Goal: Task Accomplishment & Management: Manage account settings

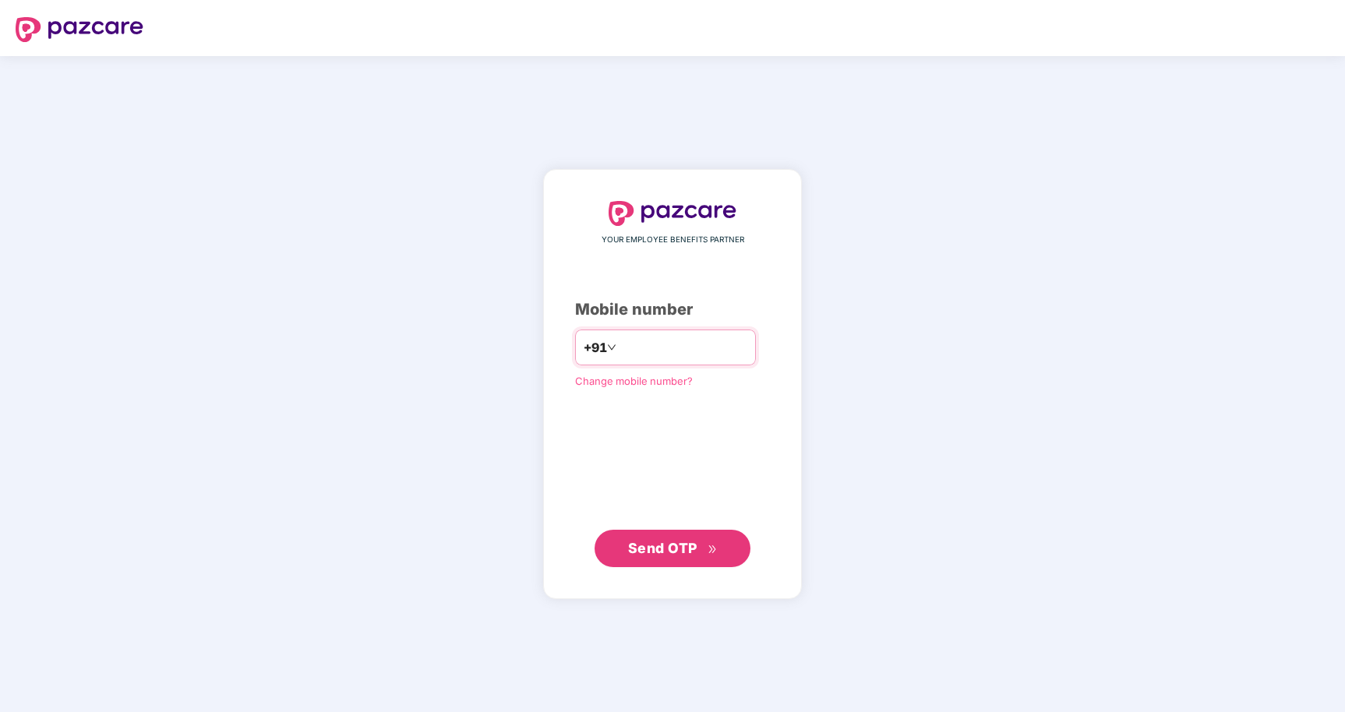
type input "**********"
click at [677, 556] on span "Send OTP" at bounding box center [673, 548] width 90 height 22
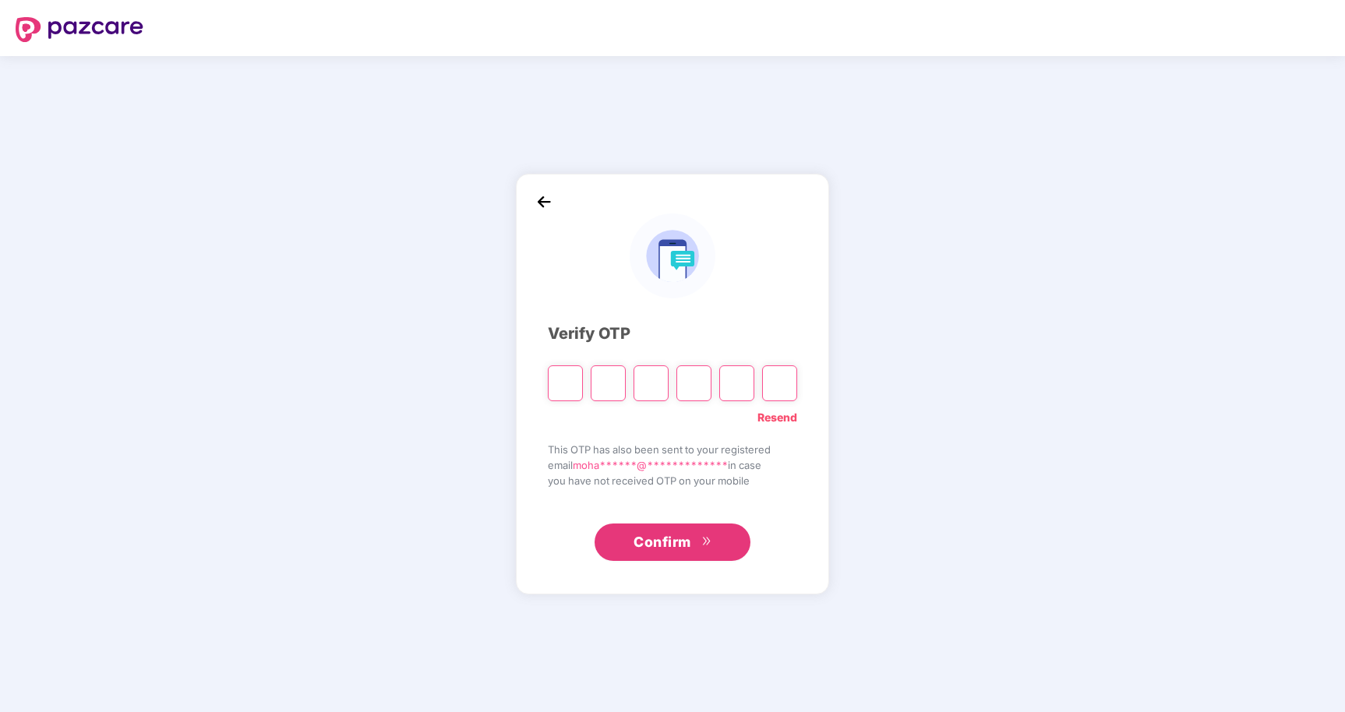
paste input "*"
type input "*"
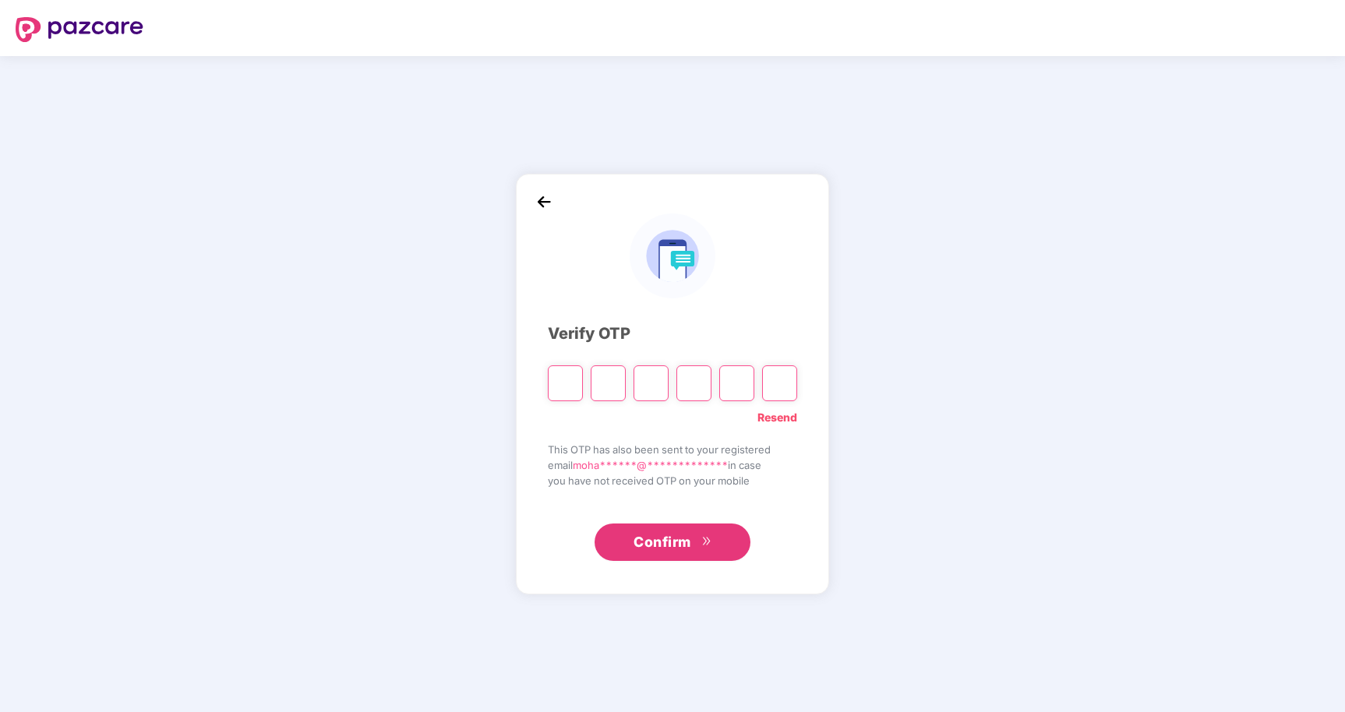
type input "*"
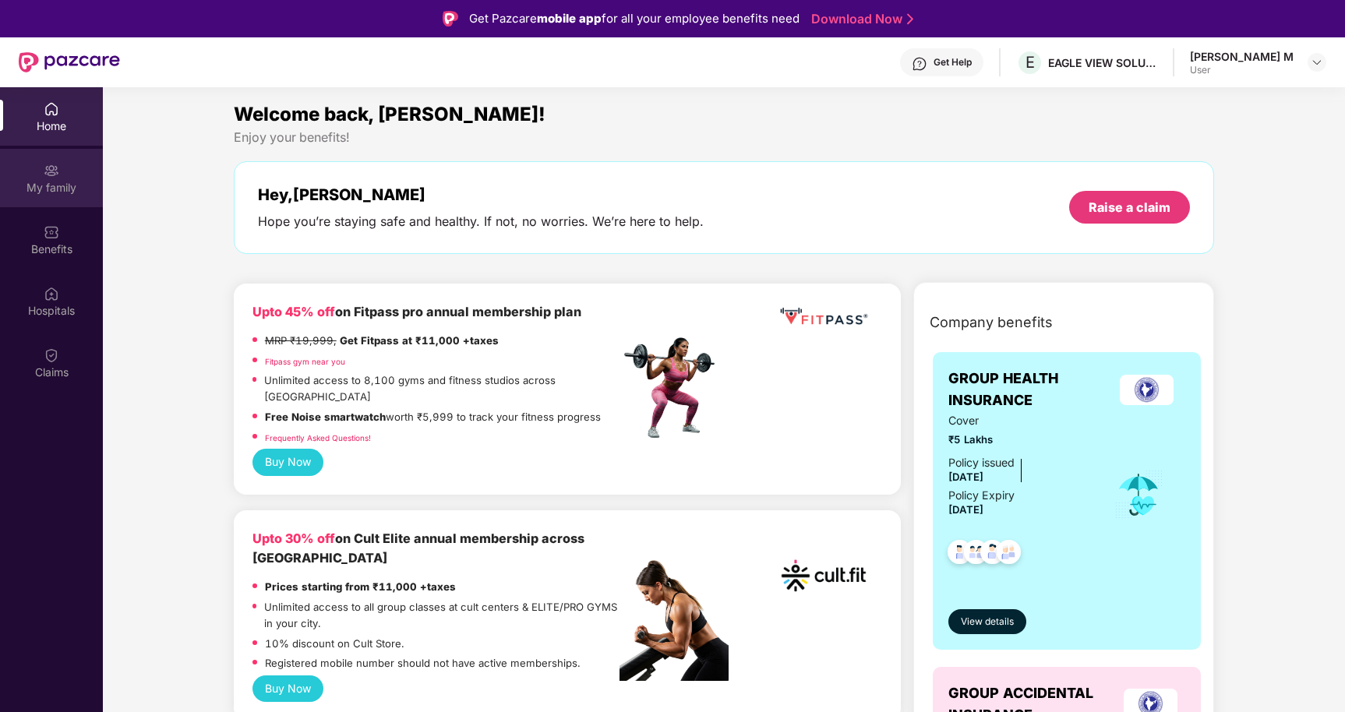
click at [62, 186] on div "My family" at bounding box center [51, 188] width 103 height 16
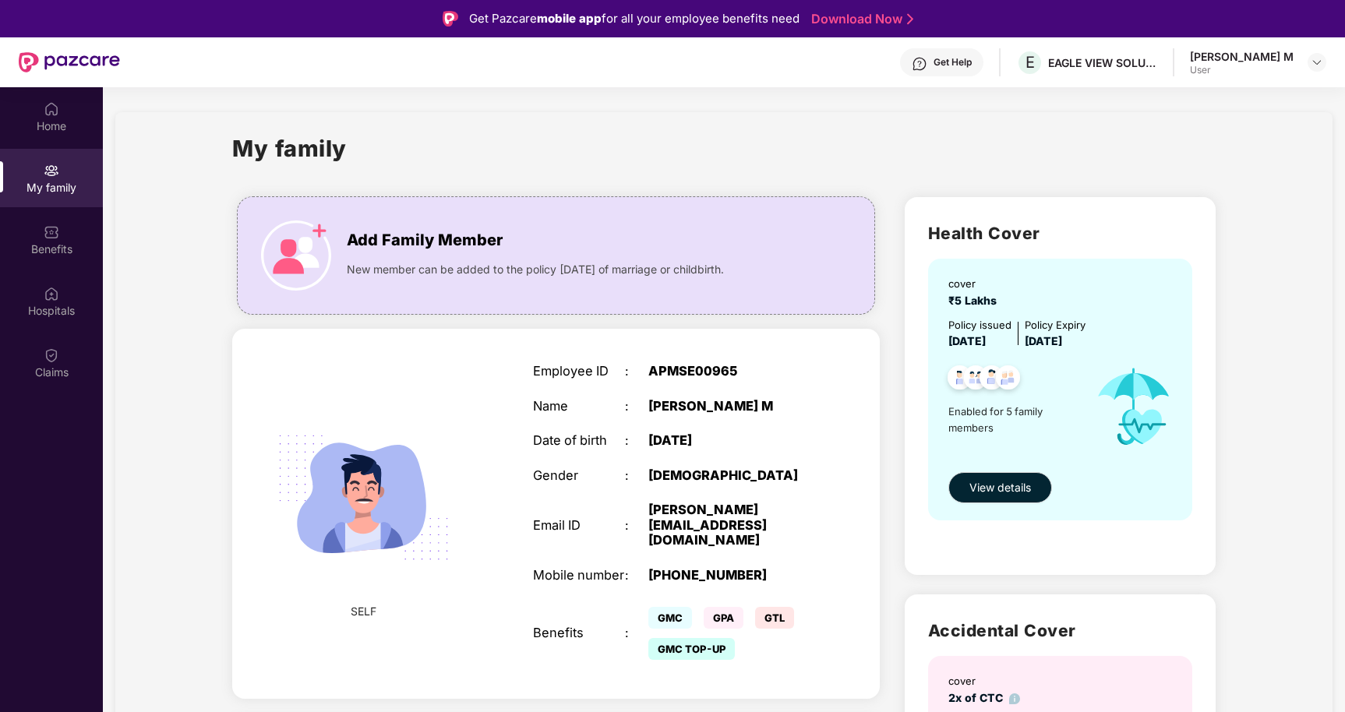
scroll to position [25, 0]
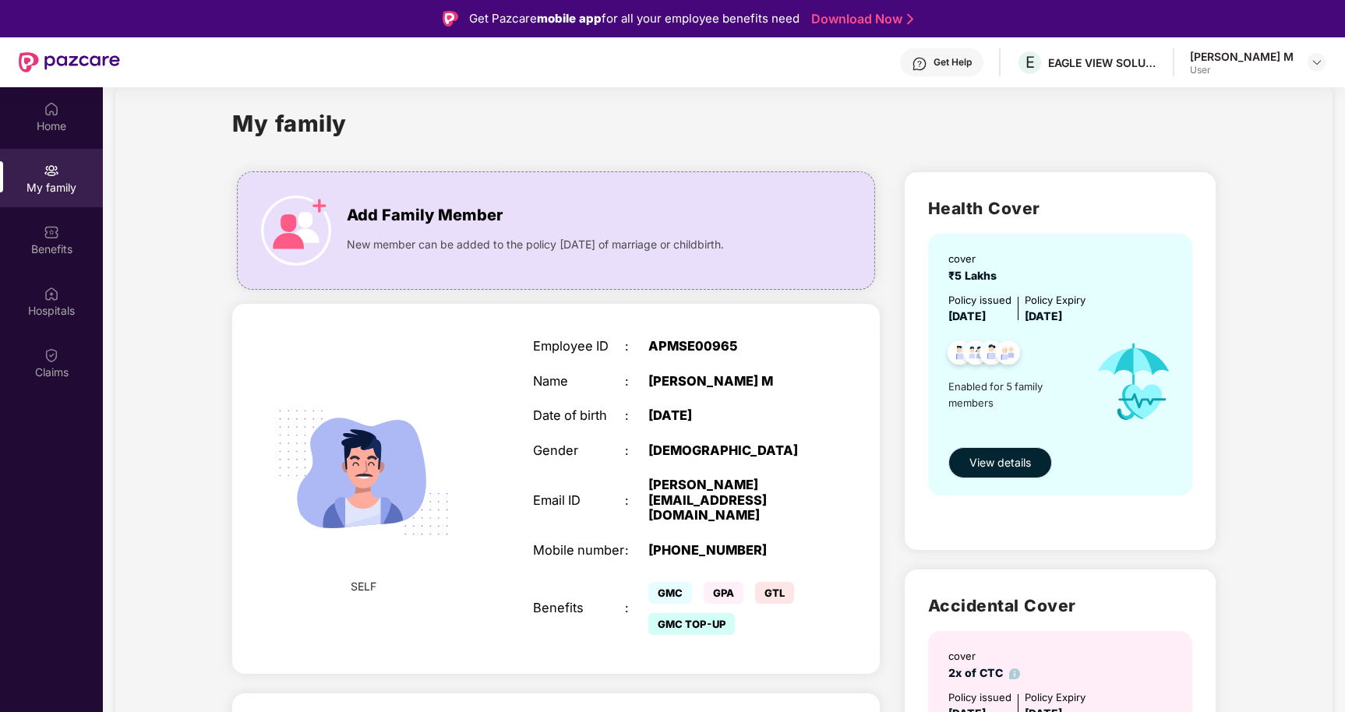
click at [1014, 464] on span "View details" at bounding box center [1001, 462] width 62 height 17
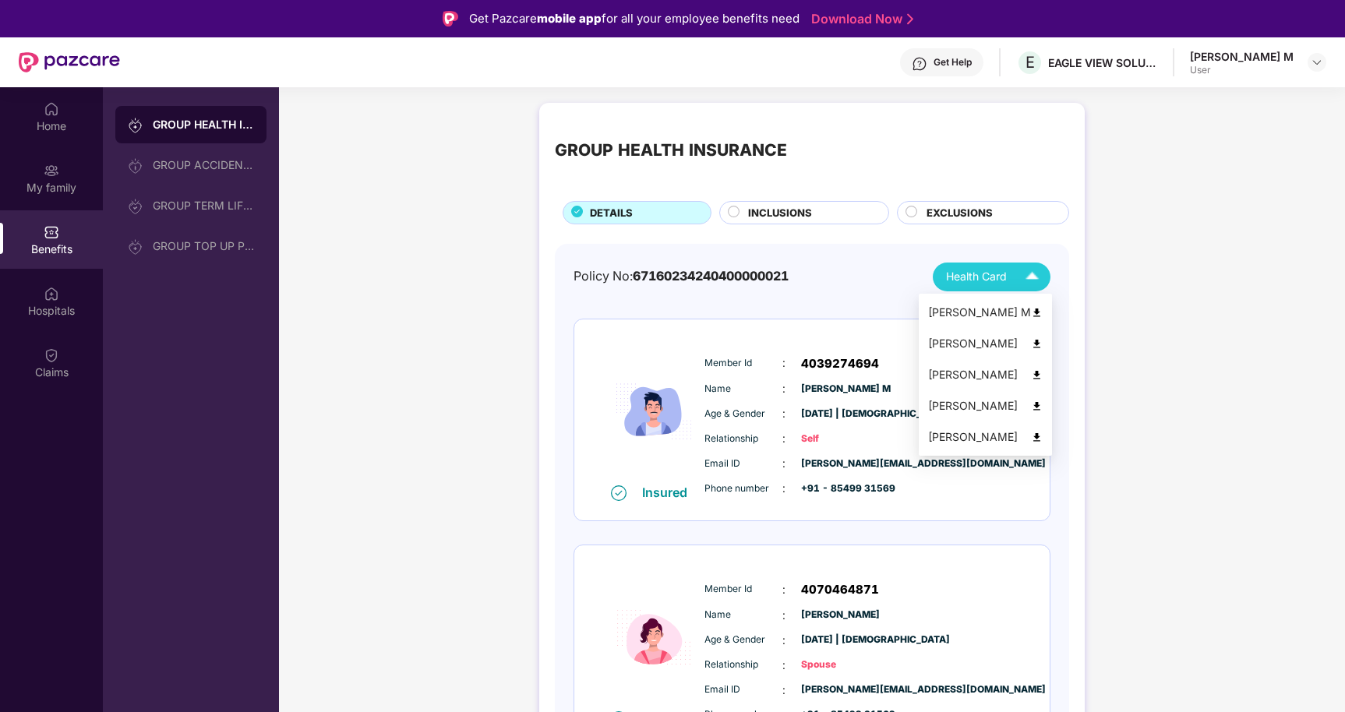
click at [1043, 307] on img at bounding box center [1037, 313] width 12 height 12
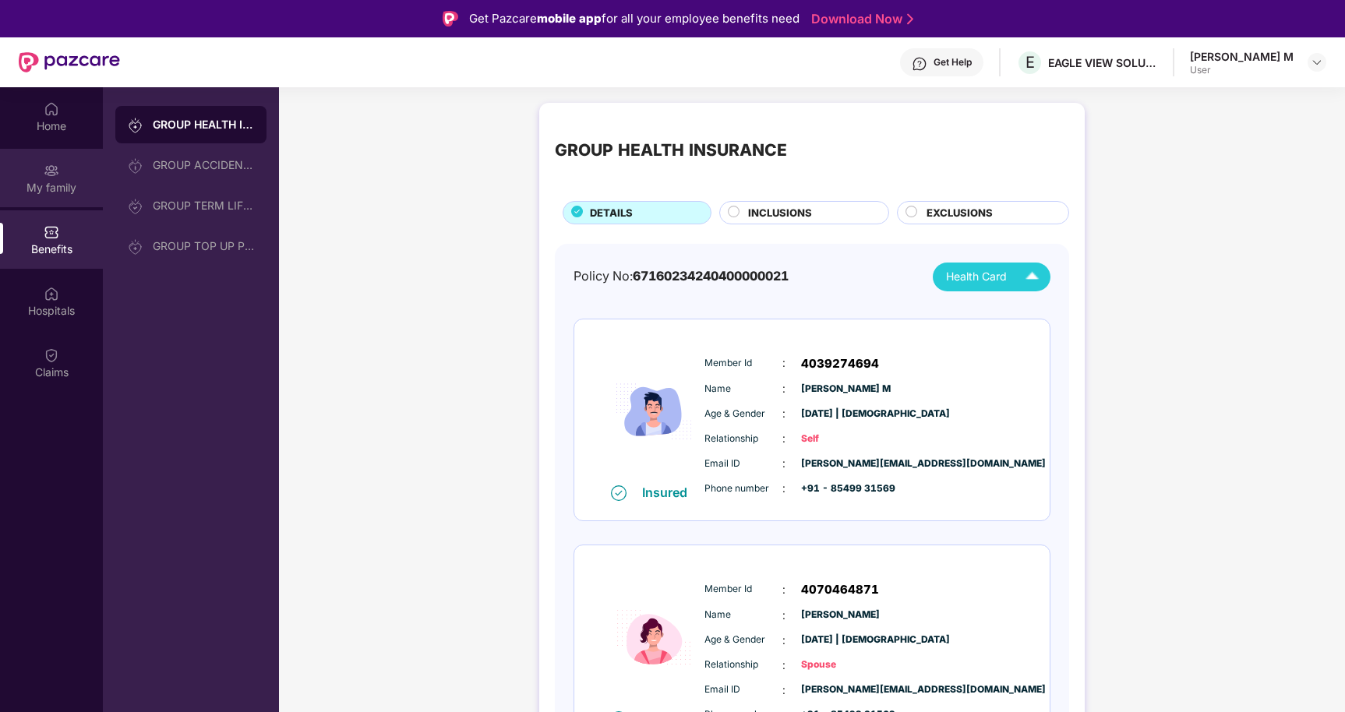
click at [72, 172] on div "My family" at bounding box center [51, 178] width 103 height 58
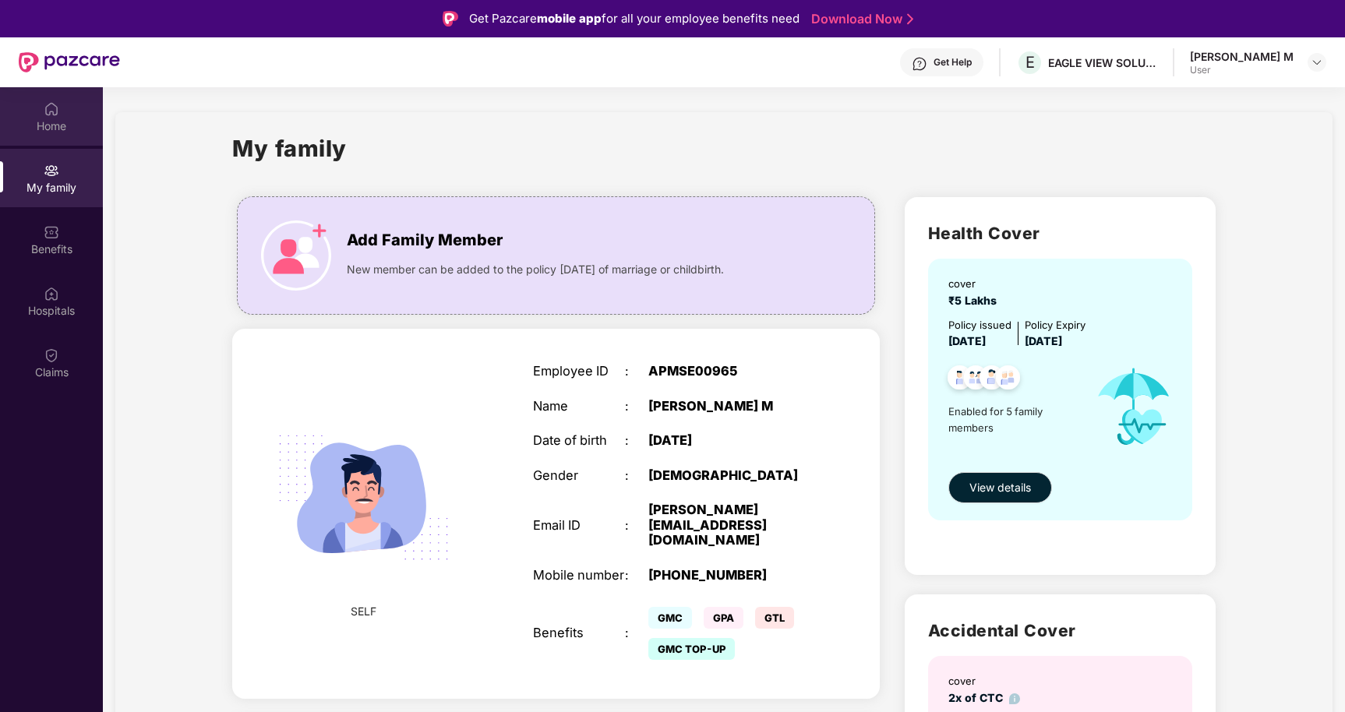
click at [49, 122] on div "Home" at bounding box center [51, 126] width 103 height 16
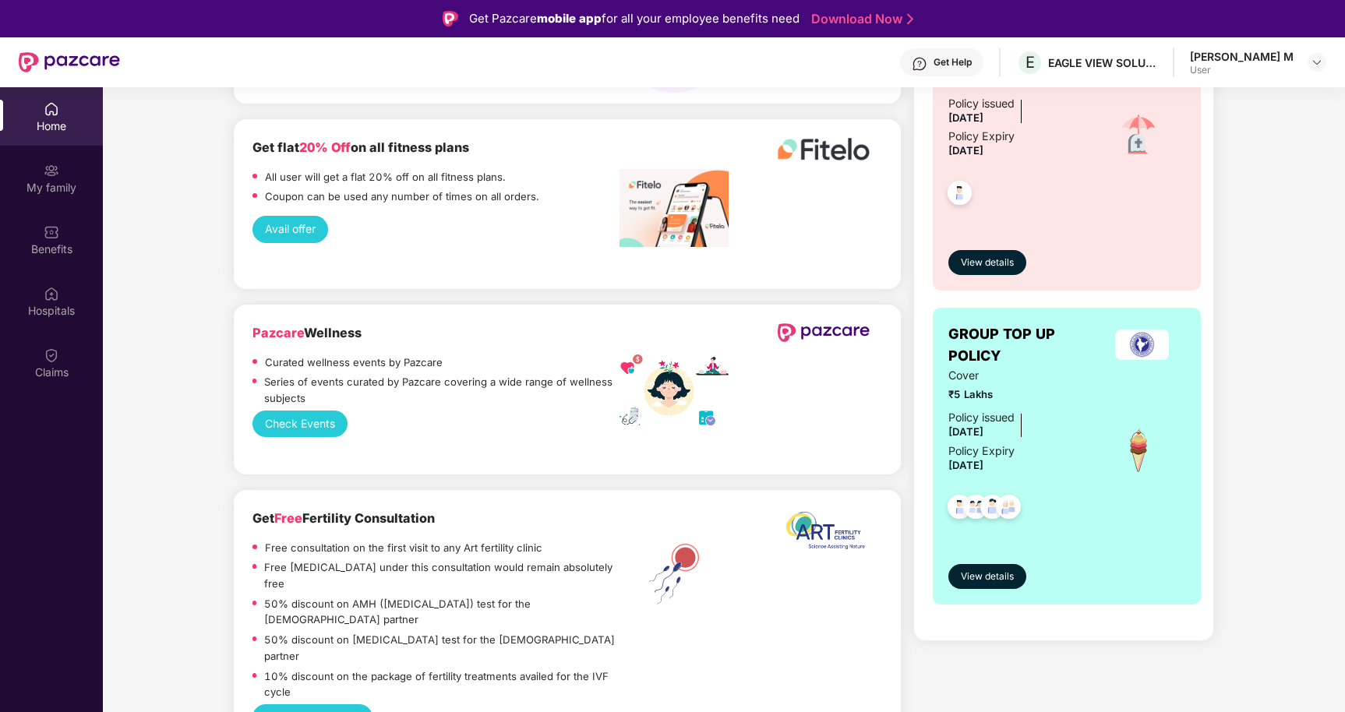
scroll to position [995, 0]
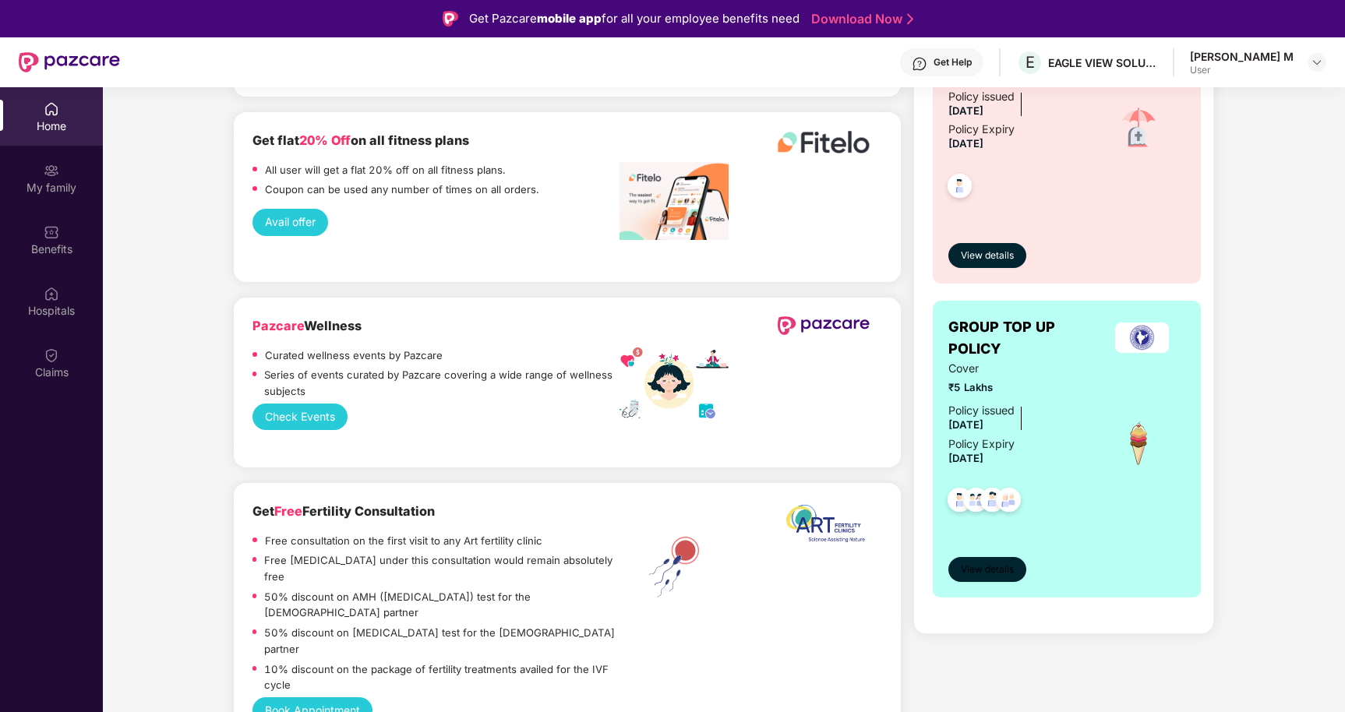
click at [1004, 574] on span "View details" at bounding box center [987, 570] width 53 height 15
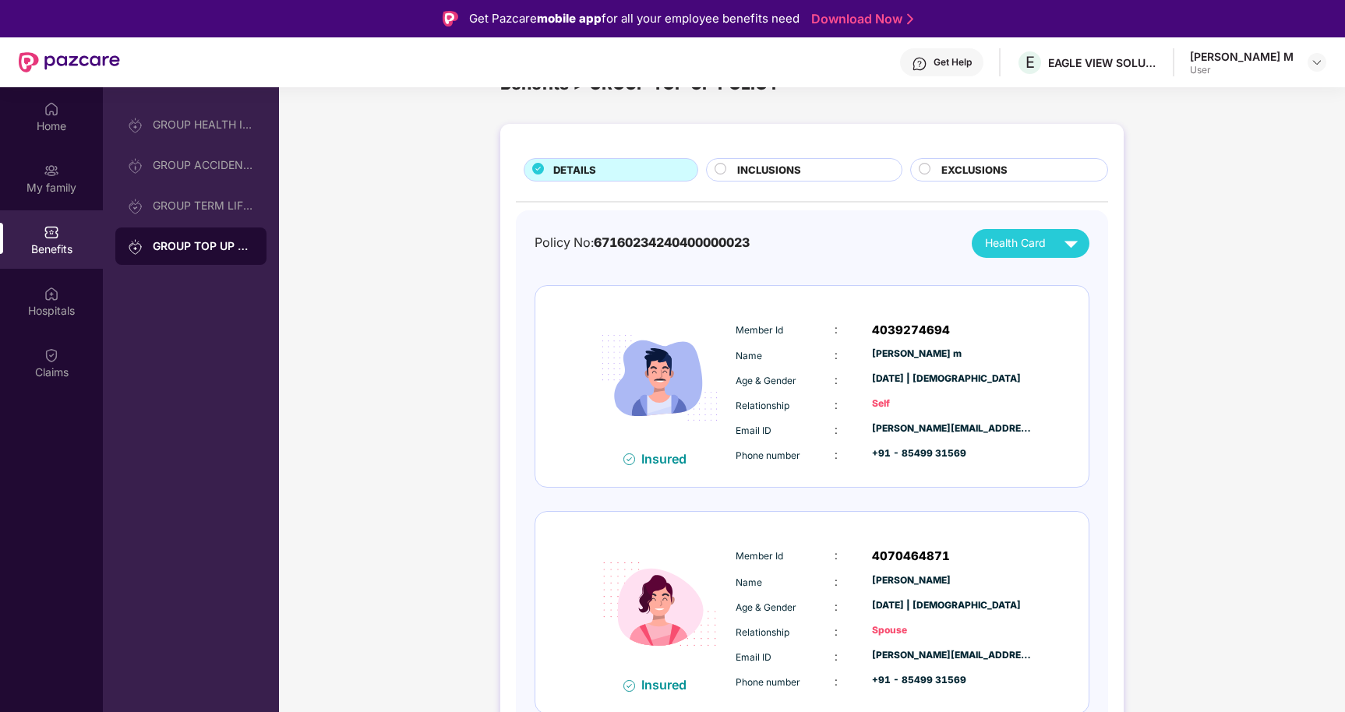
scroll to position [37, 0]
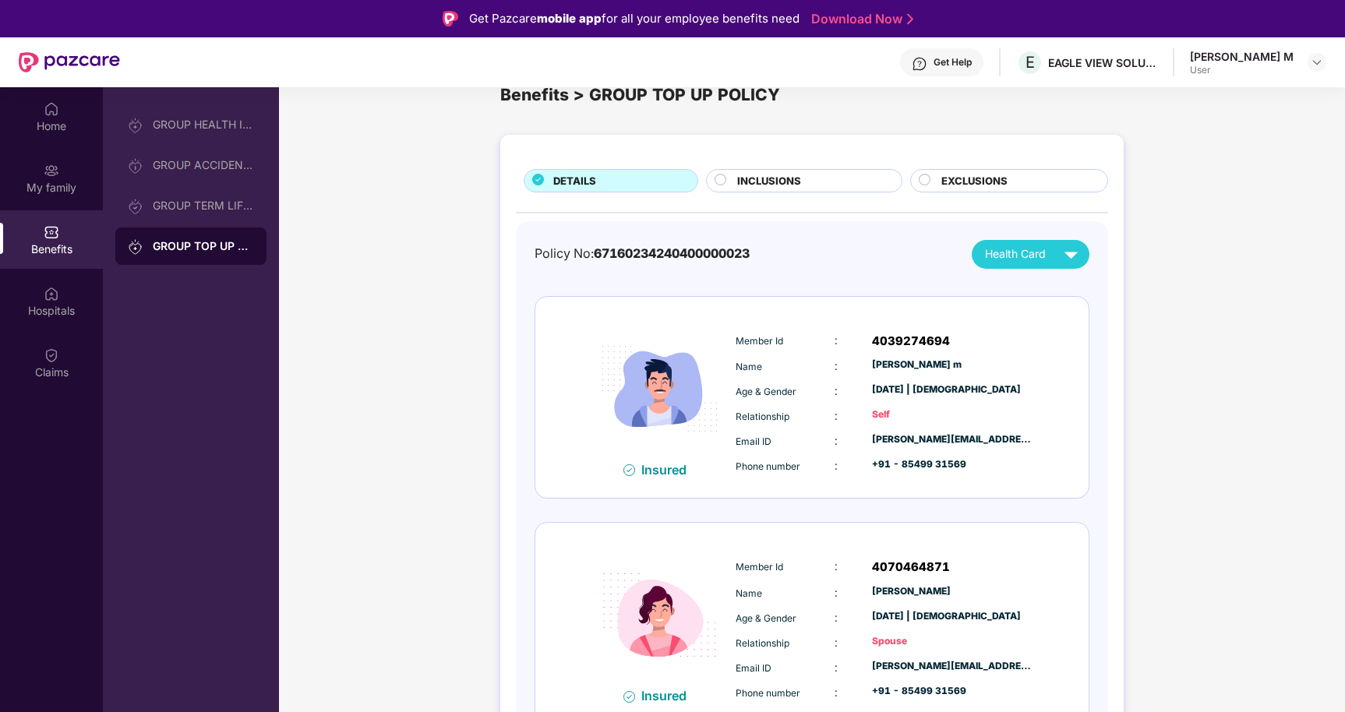
click at [825, 185] on div "INCLUSIONS" at bounding box center [812, 182] width 164 height 19
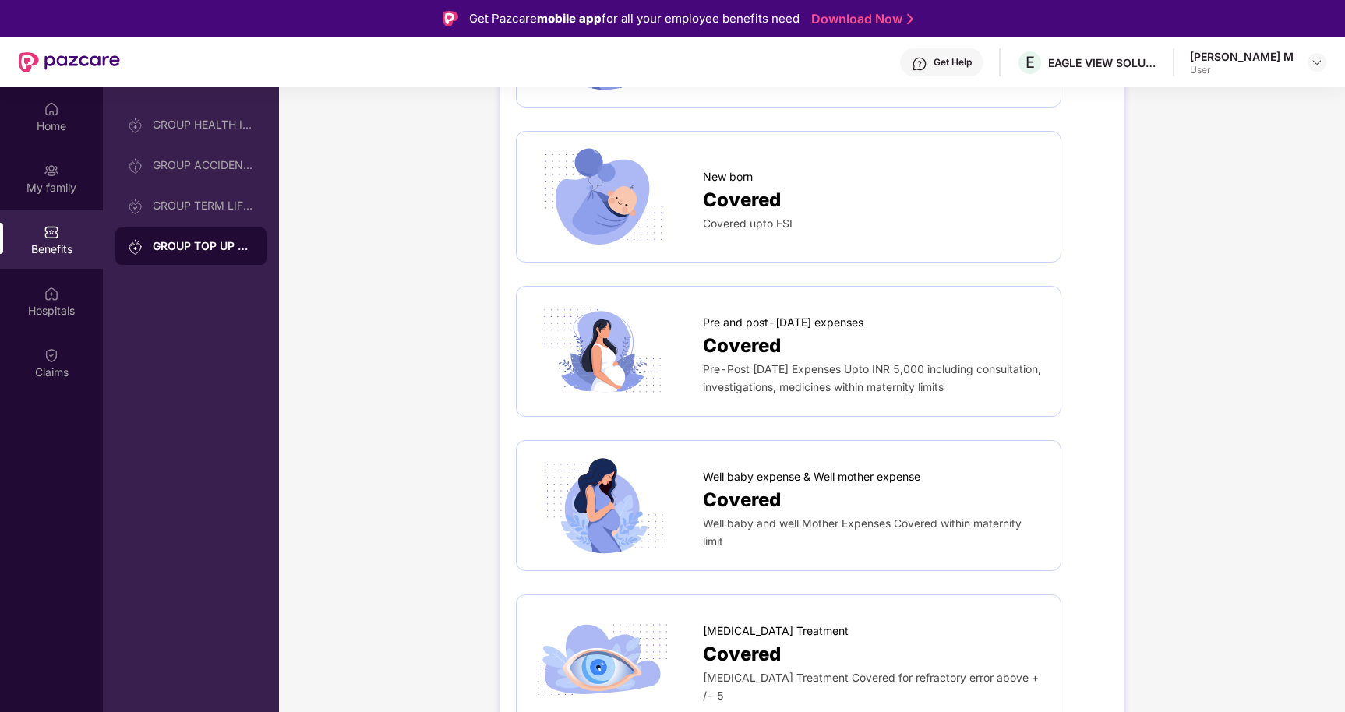
scroll to position [2090, 0]
